Goal: Navigation & Orientation: Go to known website

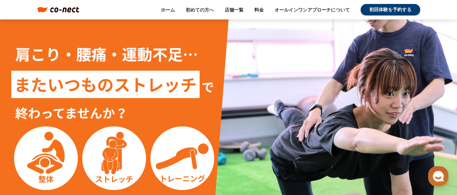
drag, startPoint x: 122, startPoint y: 0, endPoint x: 258, endPoint y: 49, distance: 143.8
click at [263, 48] on img at bounding box center [228, 148] width 457 height 257
drag, startPoint x: 77, startPoint y: 10, endPoint x: 61, endPoint y: 11, distance: 16.3
click at [61, 11] on div "ホーム 初めての方へ 店舗一覧 料金 オールインワンアプローチについて 初回体験を予約する menu menu" at bounding box center [228, 10] width 397 height 12
copy link
